Goal: Task Accomplishment & Management: Manage account settings

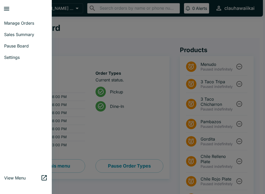
click at [38, 23] on span "Manage Orders" at bounding box center [26, 22] width 44 height 5
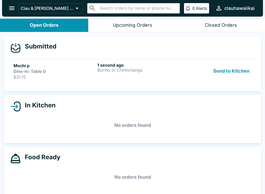
click at [143, 74] on div "1 second ago Burrito or Chimichanga" at bounding box center [138, 70] width 82 height 17
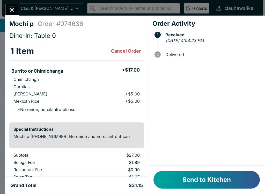
click at [205, 185] on button "Send to Kitchen" at bounding box center [207, 180] width 107 height 18
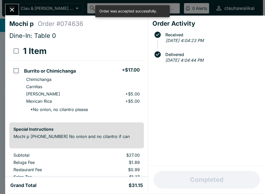
click at [12, 7] on icon "Close" at bounding box center [12, 9] width 7 height 7
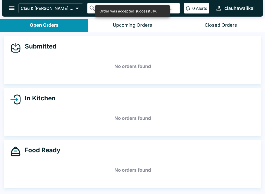
click at [59, 23] on div "Open Orders" at bounding box center [44, 25] width 29 height 6
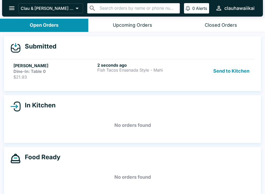
click at [229, 53] on div "Submitted [PERSON_NAME] Dine-In: Table 0 $21.93 2 seconds ago Fish Tacos Ensena…" at bounding box center [132, 63] width 257 height 55
click at [230, 73] on button "Send to Kitchen" at bounding box center [232, 70] width 40 height 17
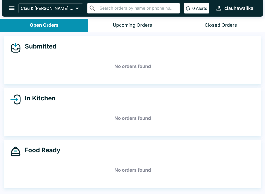
click at [72, 23] on button "Open Orders" at bounding box center [44, 25] width 88 height 13
click at [57, 27] on div "Open Orders" at bounding box center [44, 25] width 29 height 6
click at [213, 27] on div "Closed Orders" at bounding box center [221, 25] width 32 height 6
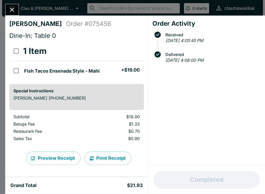
click at [11, 14] on button "Close" at bounding box center [11, 9] width 13 height 11
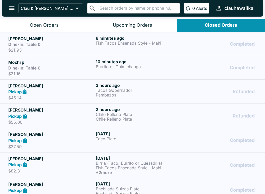
click at [79, 67] on div "Dine-In: Table 0" at bounding box center [51, 67] width 86 height 5
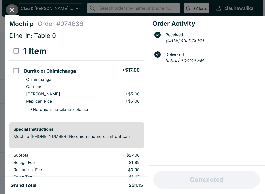
click at [12, 7] on icon "Close" at bounding box center [12, 9] width 7 height 7
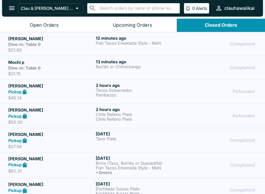
click at [69, 41] on h5 "[PERSON_NAME]" at bounding box center [51, 39] width 86 height 6
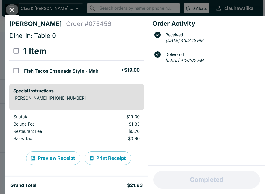
click at [16, 10] on button "Close" at bounding box center [11, 9] width 13 height 11
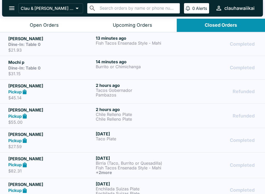
click at [54, 21] on button "Open Orders" at bounding box center [44, 25] width 88 height 13
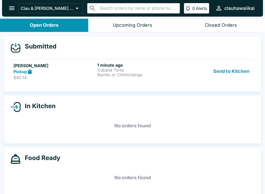
click at [241, 71] on button "Send to Kitchen" at bounding box center [232, 71] width 40 height 18
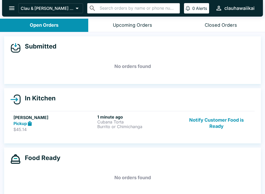
click at [133, 123] on p "Cubana Torta" at bounding box center [138, 121] width 82 height 5
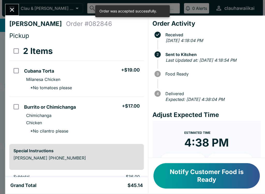
click at [17, 12] on button "Close" at bounding box center [11, 9] width 13 height 11
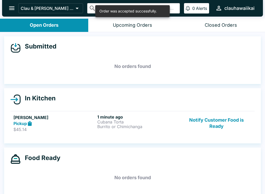
click at [241, 24] on button "Closed Orders" at bounding box center [221, 25] width 88 height 13
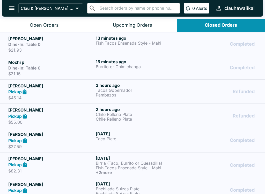
click at [14, 9] on icon "open drawer" at bounding box center [11, 8] width 7 height 7
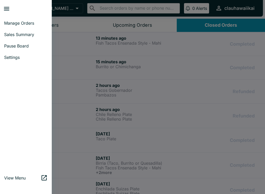
click at [30, 47] on span "Pause Board" at bounding box center [26, 45] width 44 height 5
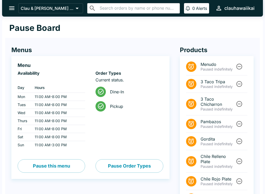
click at [238, 123] on icon "Unpause" at bounding box center [239, 123] width 7 height 7
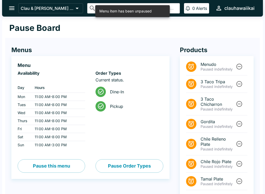
click at [11, 8] on icon "open drawer" at bounding box center [11, 8] width 5 height 4
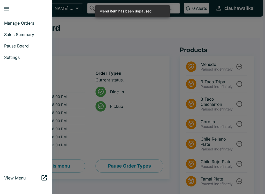
click at [35, 22] on span "Manage Orders" at bounding box center [26, 22] width 44 height 5
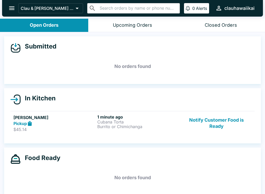
click at [142, 127] on p "Burrito or Chimichanga" at bounding box center [138, 126] width 82 height 5
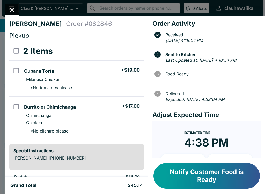
click at [177, 174] on button "Notify Customer Food is Ready" at bounding box center [207, 175] width 107 height 25
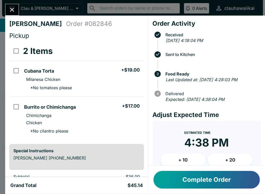
click at [16, 10] on button "Close" at bounding box center [11, 9] width 13 height 11
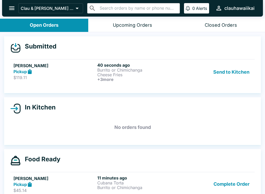
click at [111, 77] on h6 "+ 3 more" at bounding box center [138, 79] width 82 height 5
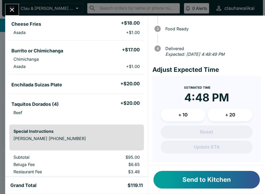
scroll to position [45, 0]
click at [203, 183] on button "Send to Kitchen" at bounding box center [207, 180] width 107 height 18
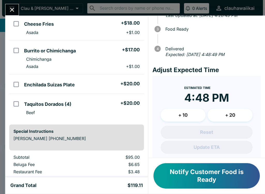
click at [12, 9] on icon "Close" at bounding box center [12, 10] width 4 height 4
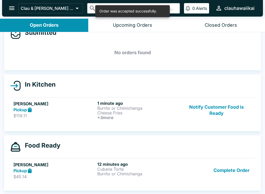
scroll to position [14, 0]
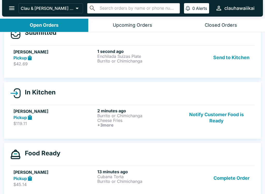
click at [65, 69] on link "[PERSON_NAME] Pickup $42.69 1 second ago Enchilada Suizas Plate Burrito or Chim…" at bounding box center [132, 57] width 245 height 24
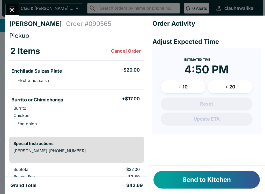
click at [70, 62] on div at bounding box center [132, 97] width 265 height 194
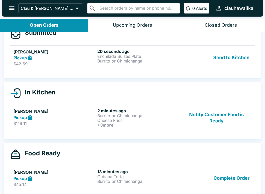
click at [220, 59] on button "Send to Kitchen" at bounding box center [232, 58] width 40 height 18
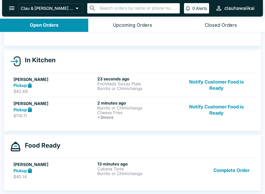
click at [224, 169] on button "Complete Order" at bounding box center [232, 170] width 40 height 18
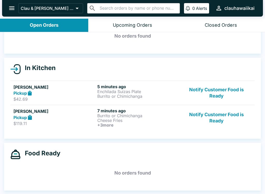
scroll to position [30, 0]
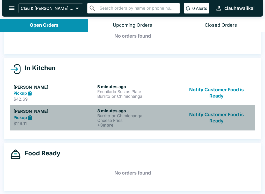
click at [132, 126] on h6 "+ 3 more" at bounding box center [138, 125] width 82 height 5
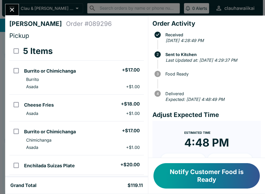
click at [17, 8] on button "Close" at bounding box center [11, 9] width 13 height 11
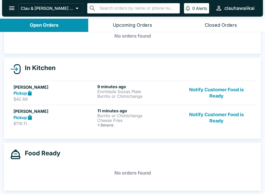
scroll to position [1, 0]
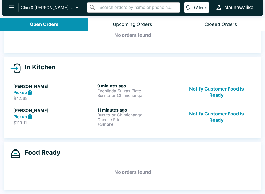
click at [149, 90] on p "Enchilada Suizas Plate" at bounding box center [138, 90] width 82 height 5
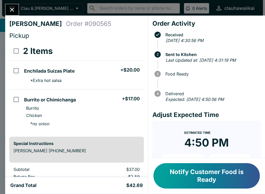
click at [10, 12] on icon "Close" at bounding box center [12, 9] width 7 height 7
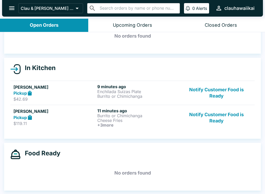
click at [126, 116] on p "Burrito or Chimichanga" at bounding box center [138, 115] width 82 height 5
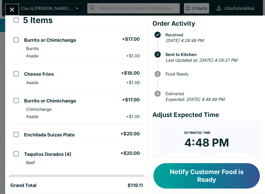
scroll to position [30, 0]
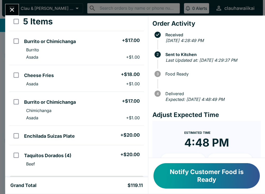
click at [89, 161] on li "Beef" at bounding box center [83, 163] width 122 height 7
checkbox input "true"
click at [89, 73] on li "Cheese Fries + $18.00" at bounding box center [83, 74] width 122 height 11
checkbox input "true"
click at [41, 43] on h5 "Burrito or Chimichanga" at bounding box center [50, 41] width 52 height 6
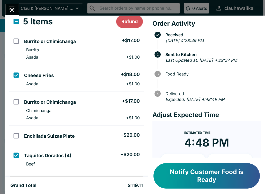
checkbox input "true"
click at [51, 114] on li "Chimichanga" at bounding box center [83, 110] width 122 height 7
checkbox input "true"
click at [11, 7] on icon "Close" at bounding box center [12, 9] width 7 height 7
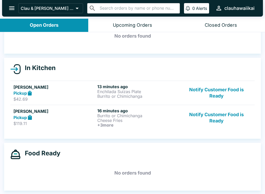
click at [145, 93] on p "Enchilada Suizas Plate" at bounding box center [138, 91] width 82 height 5
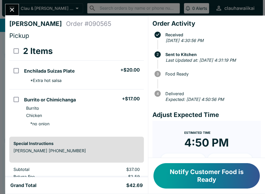
click at [12, 7] on icon "Close" at bounding box center [12, 9] width 7 height 7
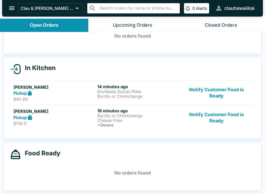
click at [230, 122] on button "Notify Customer Food is Ready" at bounding box center [217, 117] width 70 height 19
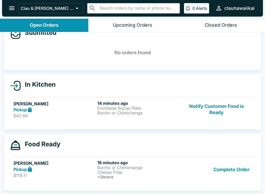
scroll to position [14, 0]
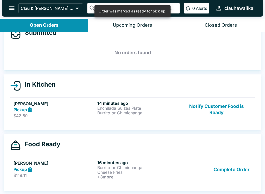
click at [137, 114] on p "Burrito or Chimichanga" at bounding box center [138, 112] width 82 height 5
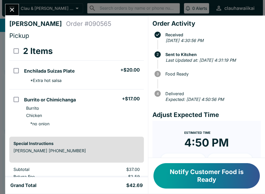
click at [233, 174] on button "Notify Customer Food is Ready" at bounding box center [207, 175] width 107 height 25
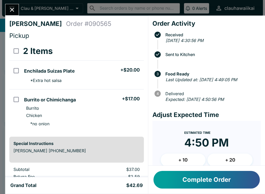
click at [8, 15] on div at bounding box center [12, 10] width 14 height 12
click at [13, 11] on icon "Close" at bounding box center [12, 10] width 4 height 4
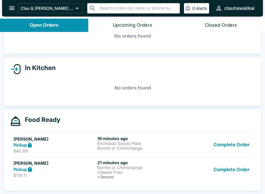
scroll to position [30, 0]
click at [131, 150] on p "Burrito or Chimichanga" at bounding box center [138, 148] width 82 height 5
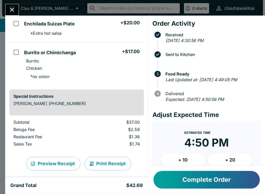
scroll to position [49, 0]
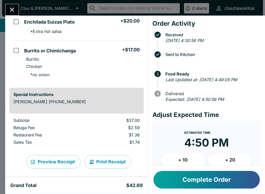
click at [111, 165] on button "Print Receipt" at bounding box center [108, 161] width 47 height 13
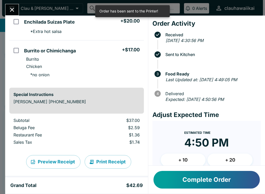
click at [13, 7] on icon "Close" at bounding box center [12, 9] width 7 height 7
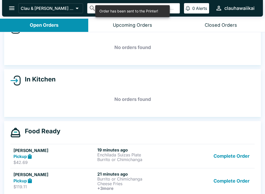
scroll to position [22, 0]
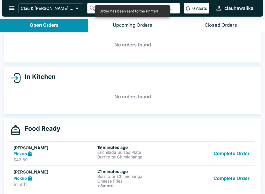
click at [100, 184] on h6 "+ 3 more" at bounding box center [138, 185] width 82 height 5
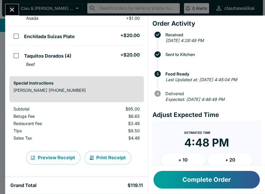
scroll to position [129, 0]
click at [105, 154] on button "Print Receipt" at bounding box center [108, 157] width 47 height 13
click at [15, 10] on icon "Close" at bounding box center [12, 9] width 7 height 7
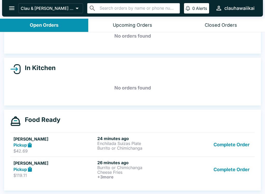
scroll to position [30, 0]
click at [109, 141] on p "Enchilada Suizas Plate" at bounding box center [138, 143] width 82 height 5
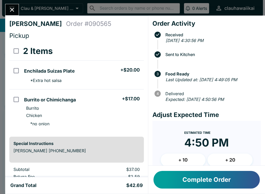
click at [7, 8] on button "Close" at bounding box center [11, 9] width 13 height 11
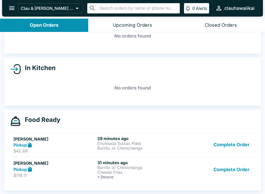
click at [10, 11] on icon "open drawer" at bounding box center [11, 8] width 7 height 7
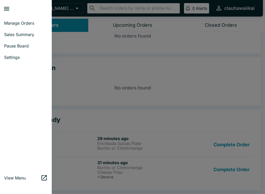
click at [92, 81] on div at bounding box center [132, 97] width 265 height 194
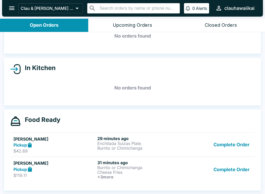
click at [224, 169] on button "Complete Order" at bounding box center [232, 169] width 40 height 19
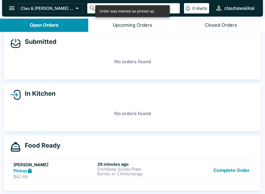
scroll to position [5, 0]
click at [236, 166] on button "Complete Order" at bounding box center [232, 170] width 40 height 18
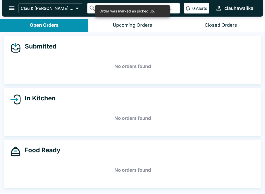
scroll to position [0, 0]
